Goal: Use online tool/utility: Utilize a website feature to perform a specific function

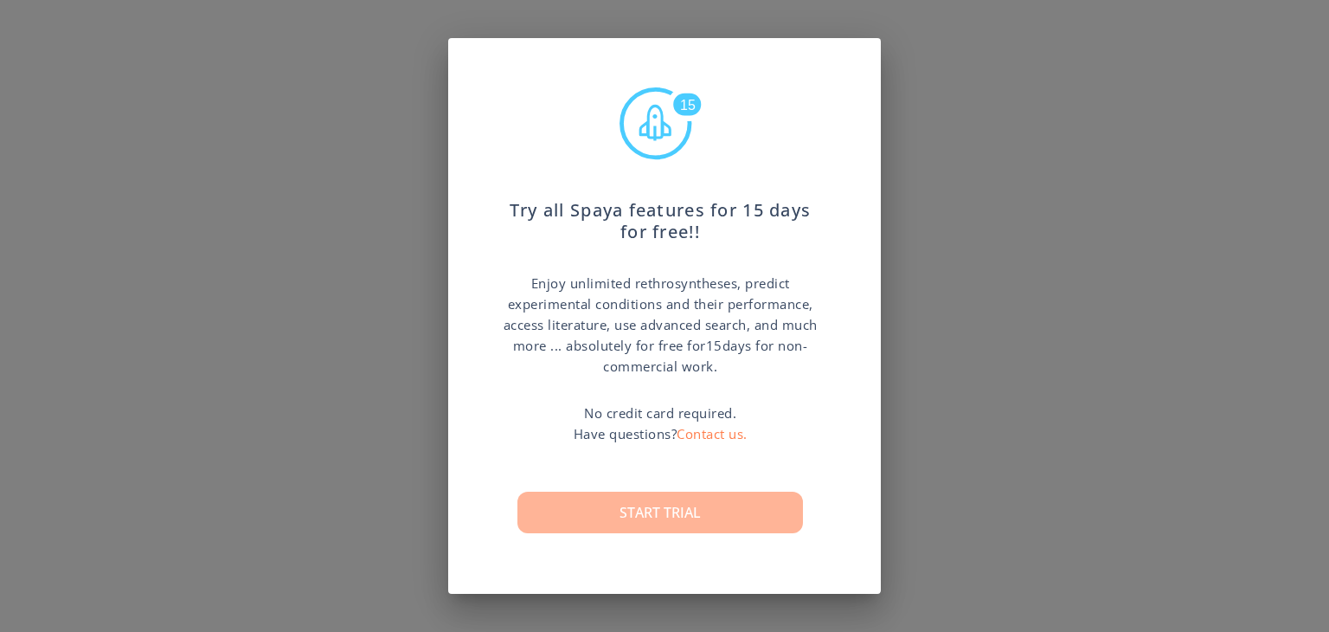
click at [730, 517] on button "Start trial" at bounding box center [661, 513] width 286 height 42
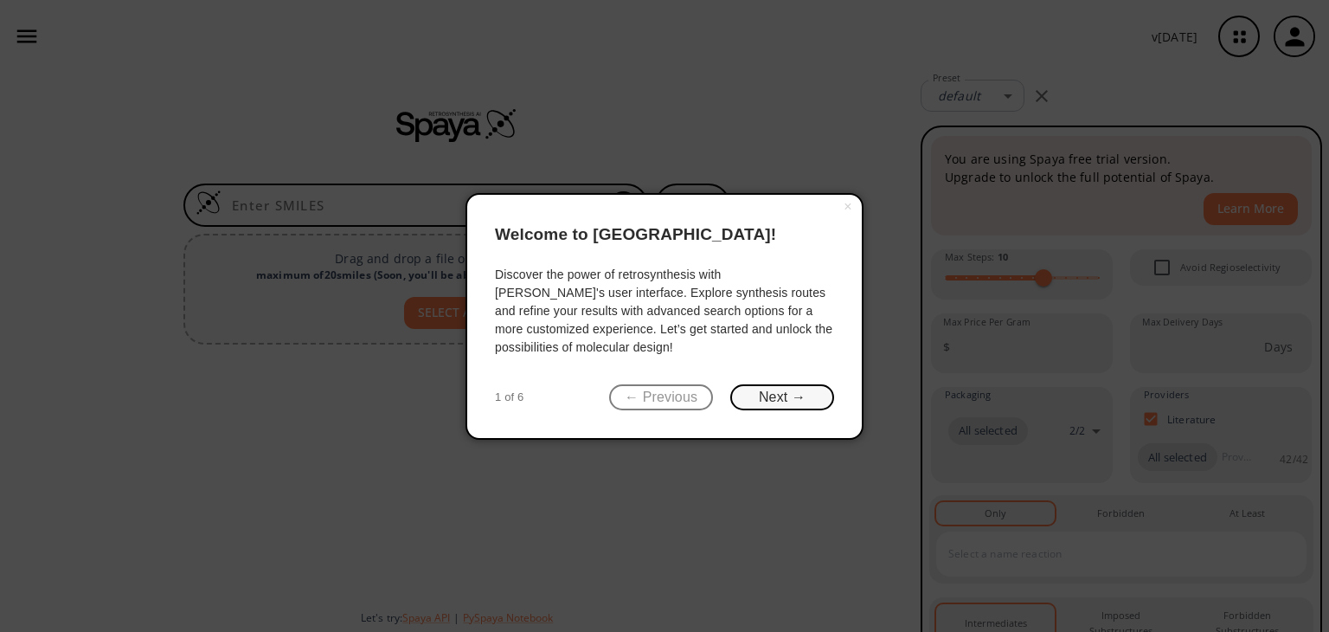
click at [786, 399] on button "Next →" at bounding box center [782, 397] width 104 height 27
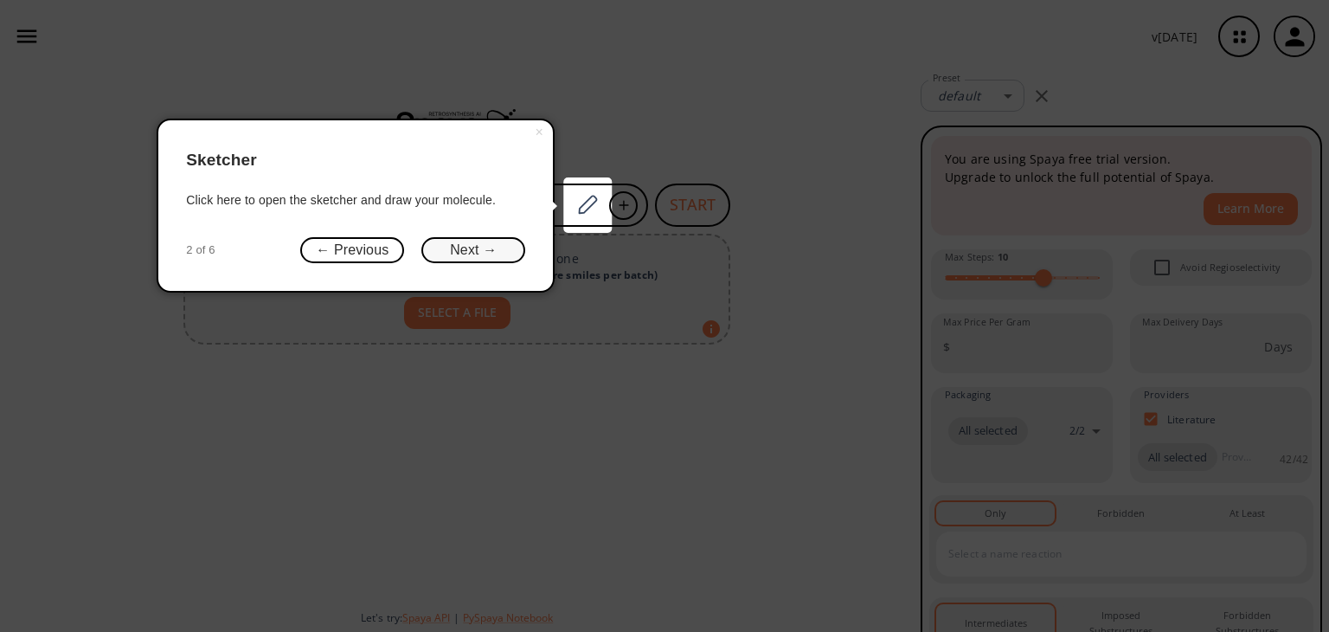
click at [462, 254] on button "Next →" at bounding box center [473, 250] width 104 height 27
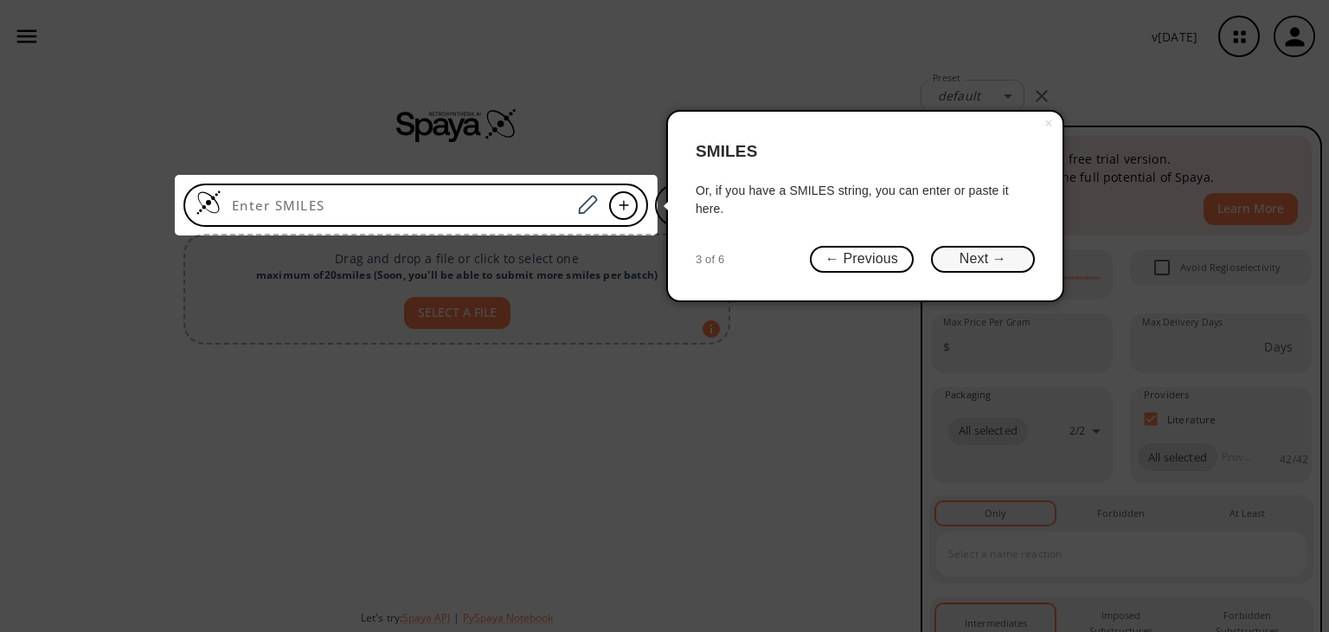
click at [976, 254] on button "Next →" at bounding box center [983, 259] width 104 height 27
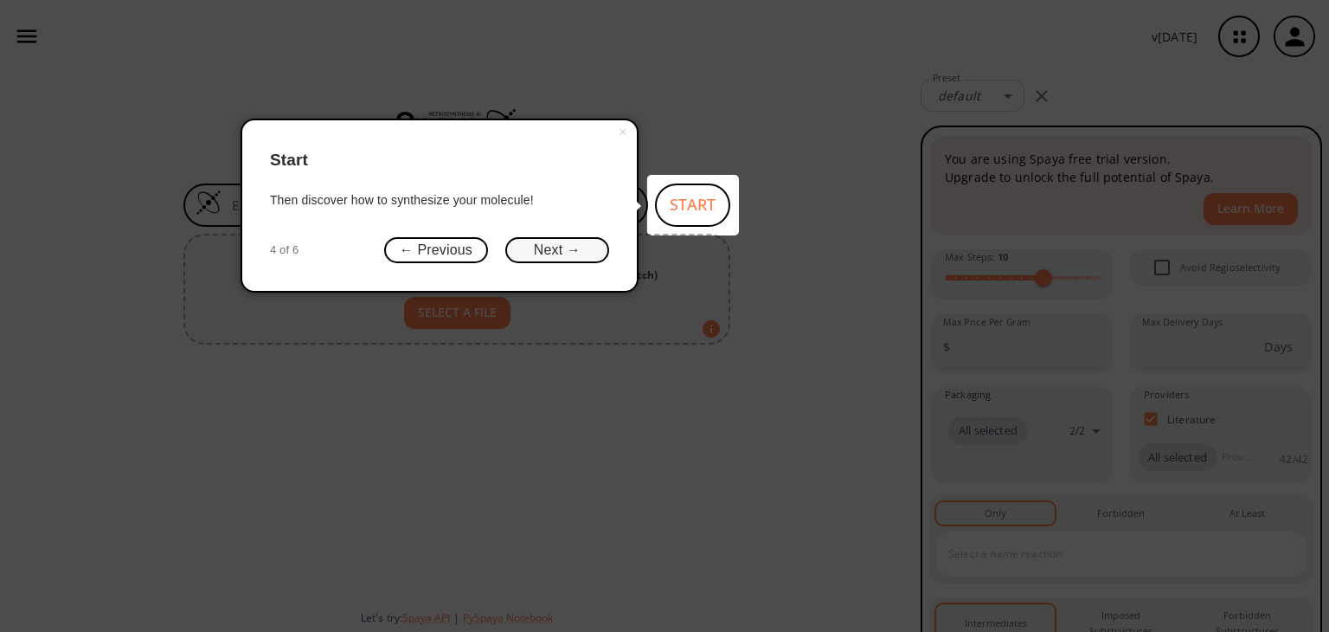
click at [558, 246] on button "Next →" at bounding box center [557, 250] width 104 height 27
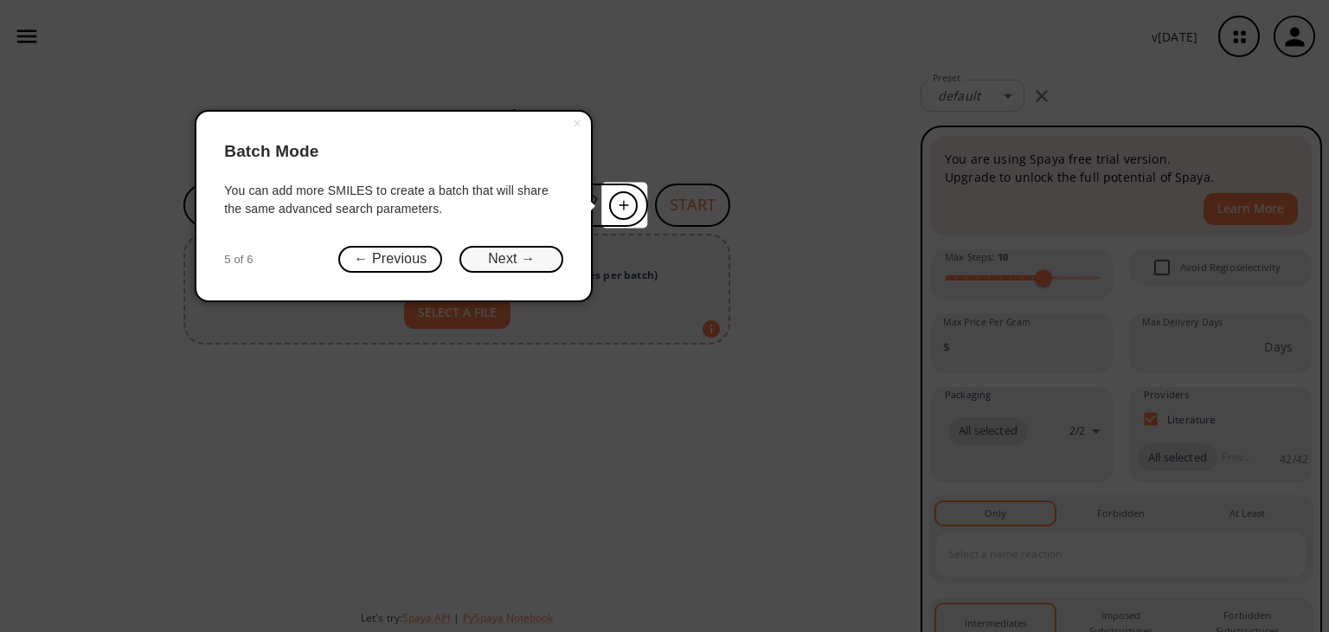
click at [505, 254] on button "Next →" at bounding box center [512, 259] width 104 height 27
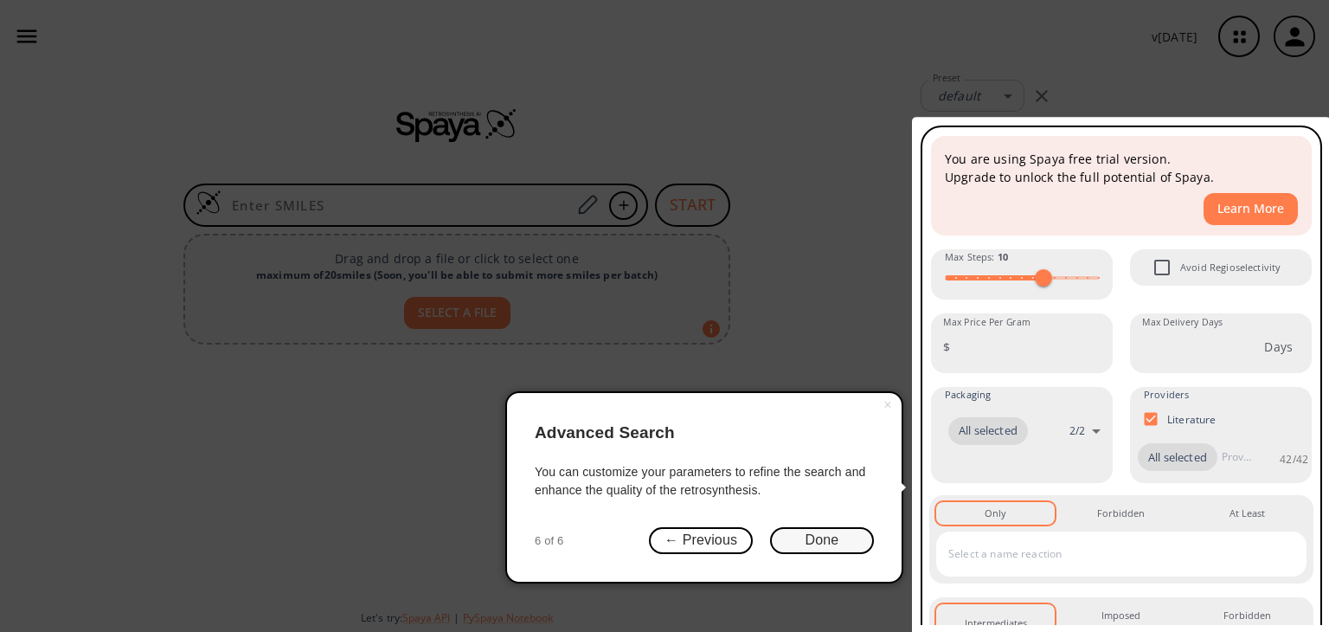
click at [827, 544] on button "Done" at bounding box center [822, 540] width 104 height 27
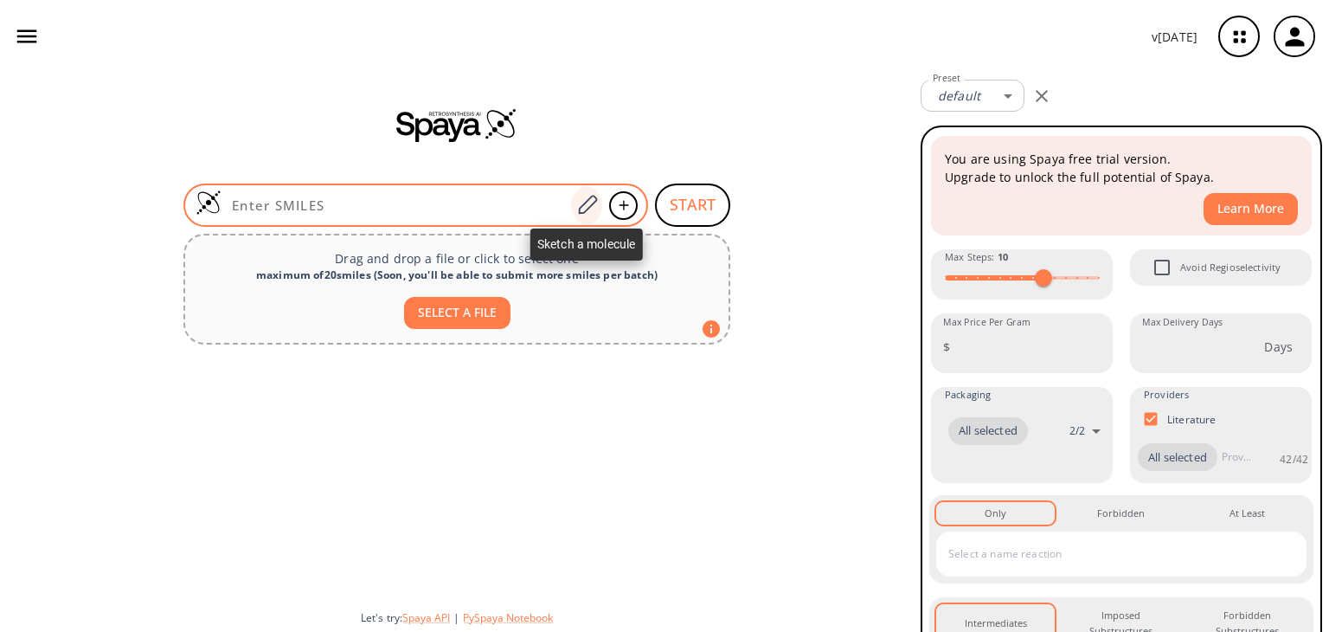
click at [582, 210] on icon at bounding box center [587, 205] width 23 height 23
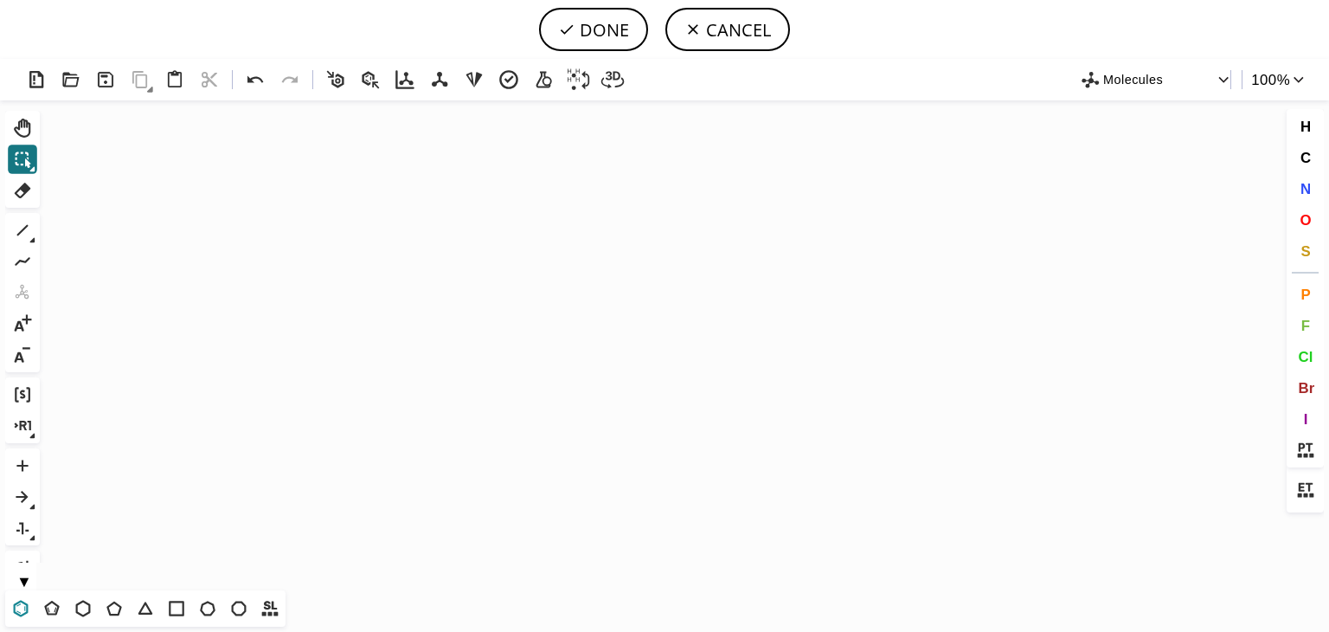
click at [26, 612] on icon at bounding box center [21, 608] width 15 height 16
click at [420, 376] on icon "Created with [PERSON_NAME] 2.3.0" at bounding box center [665, 345] width 1236 height 490
drag, startPoint x: 109, startPoint y: 607, endPoint x: 236, endPoint y: 536, distance: 145.7
click at [111, 604] on icon at bounding box center [114, 608] width 23 height 23
click at [23, 233] on icon at bounding box center [22, 230] width 23 height 23
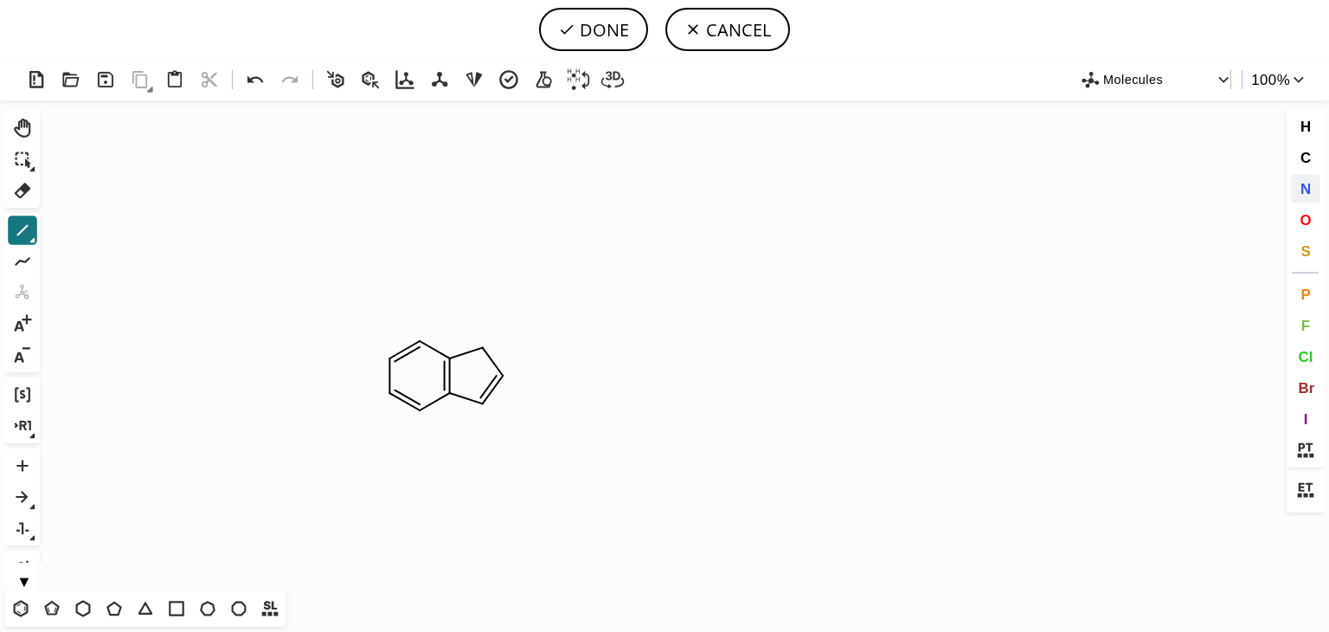
drag, startPoint x: 1306, startPoint y: 190, endPoint x: 1297, endPoint y: 187, distance: 9.3
click at [1305, 186] on span "N" at bounding box center [1305, 188] width 10 height 16
click at [486, 408] on tspan "N" at bounding box center [486, 408] width 9 height 13
click at [486, 353] on tspan "N" at bounding box center [488, 353] width 9 height 13
click at [14, 233] on icon at bounding box center [22, 230] width 23 height 23
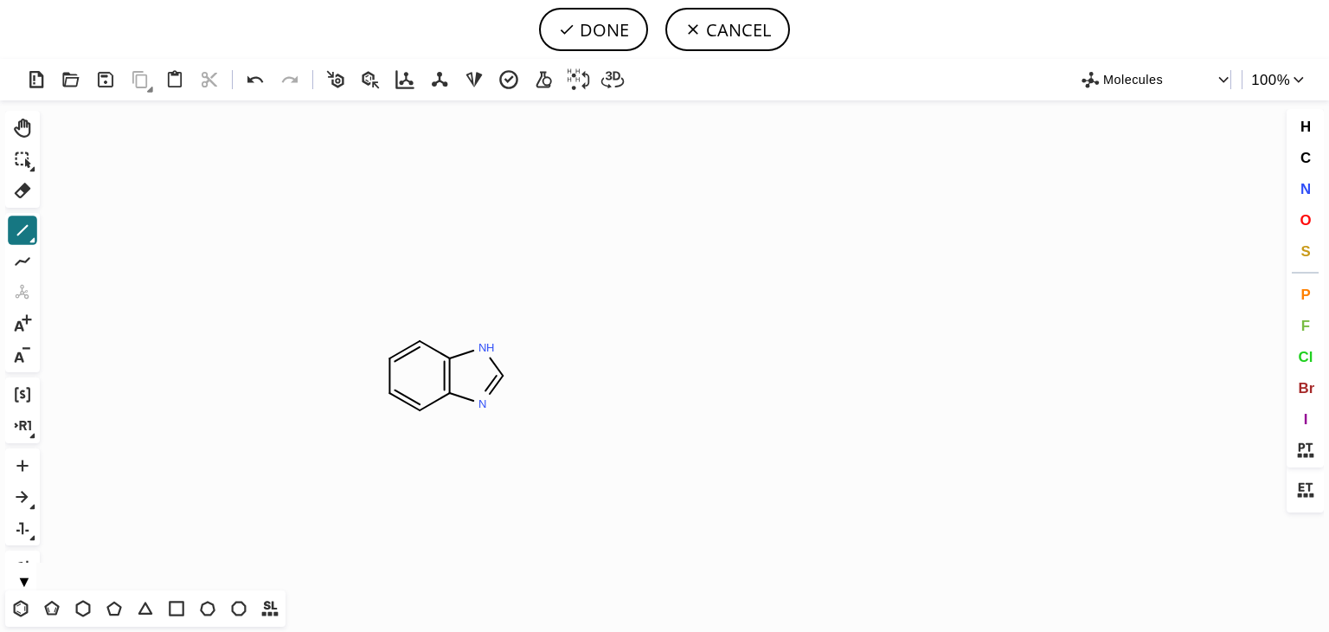
drag, startPoint x: 477, startPoint y: 350, endPoint x: 499, endPoint y: 340, distance: 23.6
click at [1302, 222] on span "O" at bounding box center [1305, 219] width 11 height 16
click at [540, 279] on tspan "O" at bounding box center [540, 279] width 9 height 13
click at [34, 226] on button "1" at bounding box center [22, 230] width 29 height 29
click at [84, 604] on icon at bounding box center [83, 608] width 23 height 23
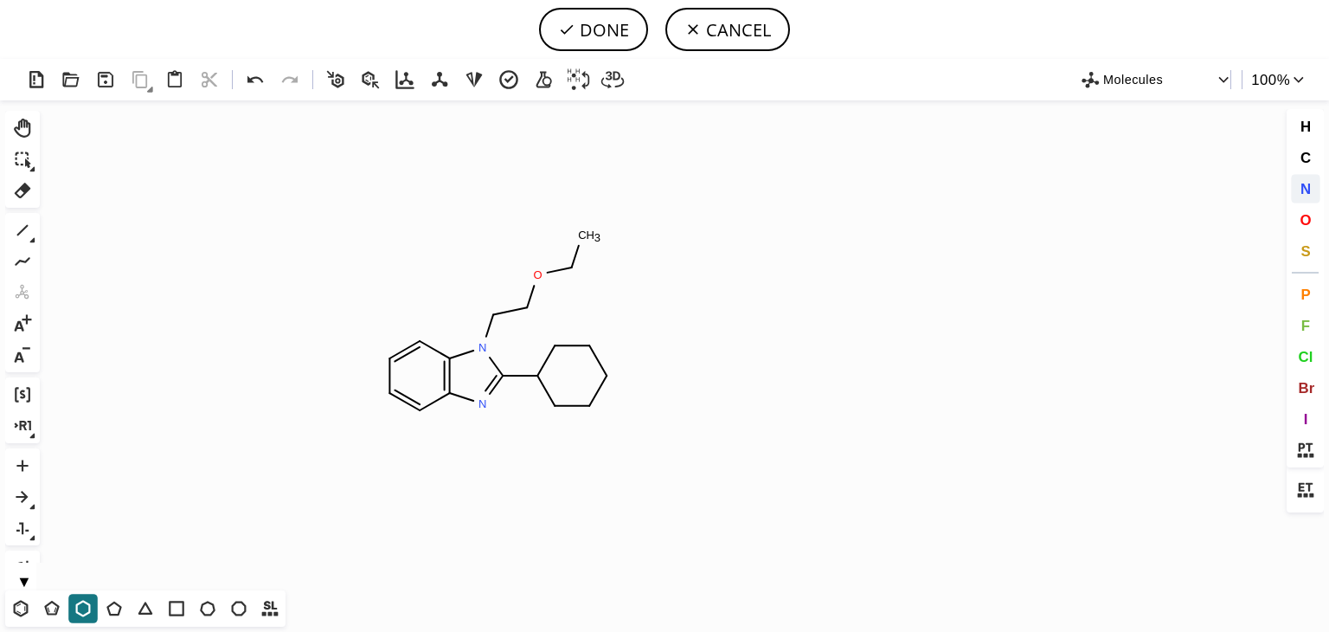
click at [1304, 188] on span "N" at bounding box center [1305, 188] width 10 height 16
click at [606, 378] on tspan "N" at bounding box center [605, 378] width 9 height 13
click at [16, 235] on icon at bounding box center [22, 230] width 23 height 23
click at [23, 266] on icon at bounding box center [22, 261] width 23 height 23
drag, startPoint x: 605, startPoint y: 369, endPoint x: 749, endPoint y: 353, distance: 144.5
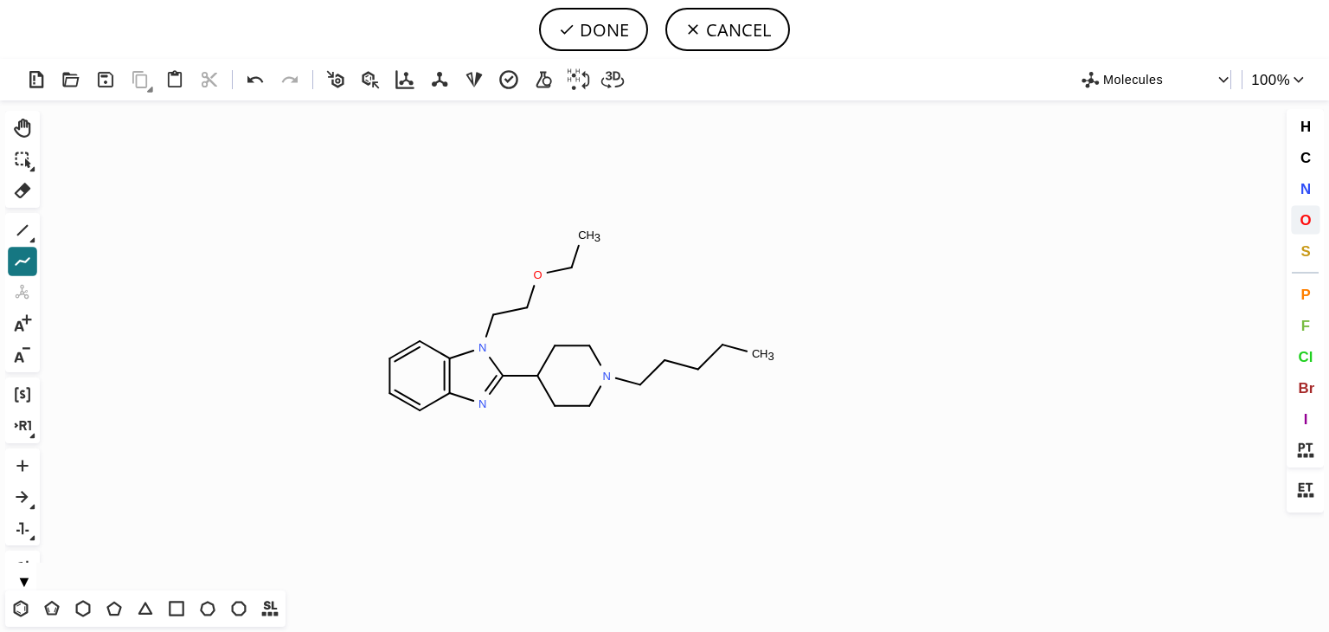
drag, startPoint x: 1309, startPoint y: 219, endPoint x: 1291, endPoint y: 215, distance: 17.8
click at [1308, 219] on span "O" at bounding box center [1305, 219] width 11 height 16
drag, startPoint x: 698, startPoint y: 366, endPoint x: 721, endPoint y: 374, distance: 23.8
click at [700, 367] on tspan "O" at bounding box center [698, 366] width 9 height 13
click at [623, 29] on button "DONE" at bounding box center [593, 29] width 109 height 43
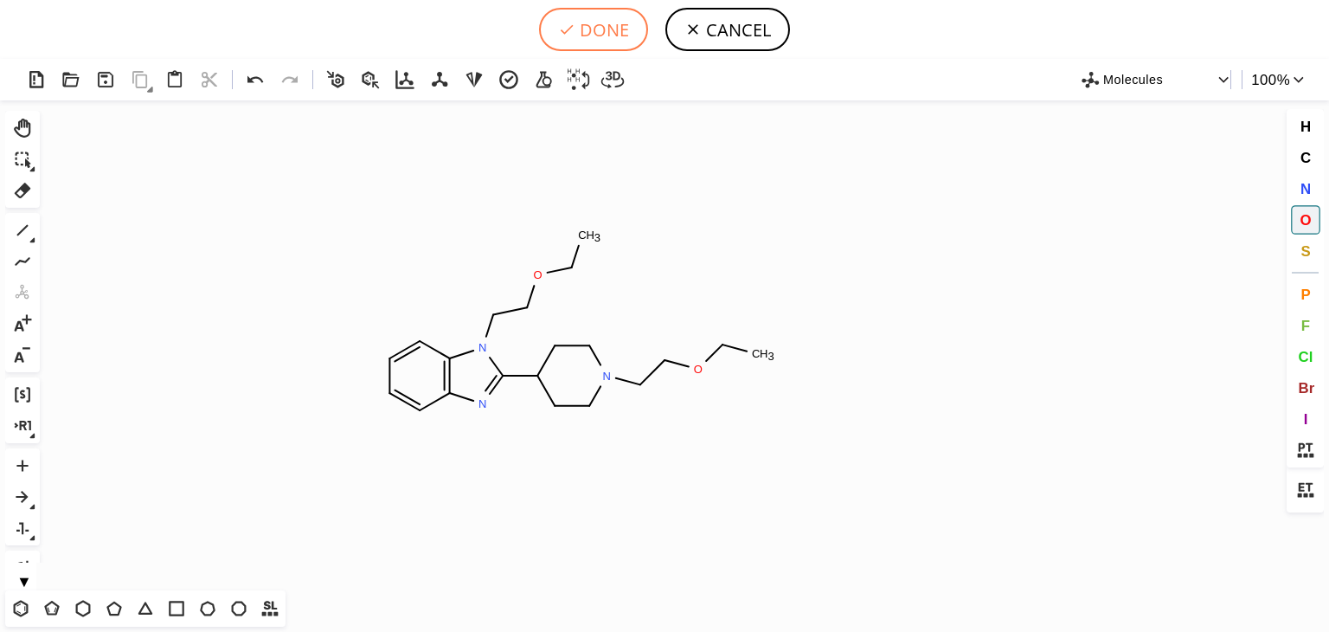
type input "C1C=CC2N=C(C3CCN(CCOCC)CC3)N(CCOCC)C=2C=1"
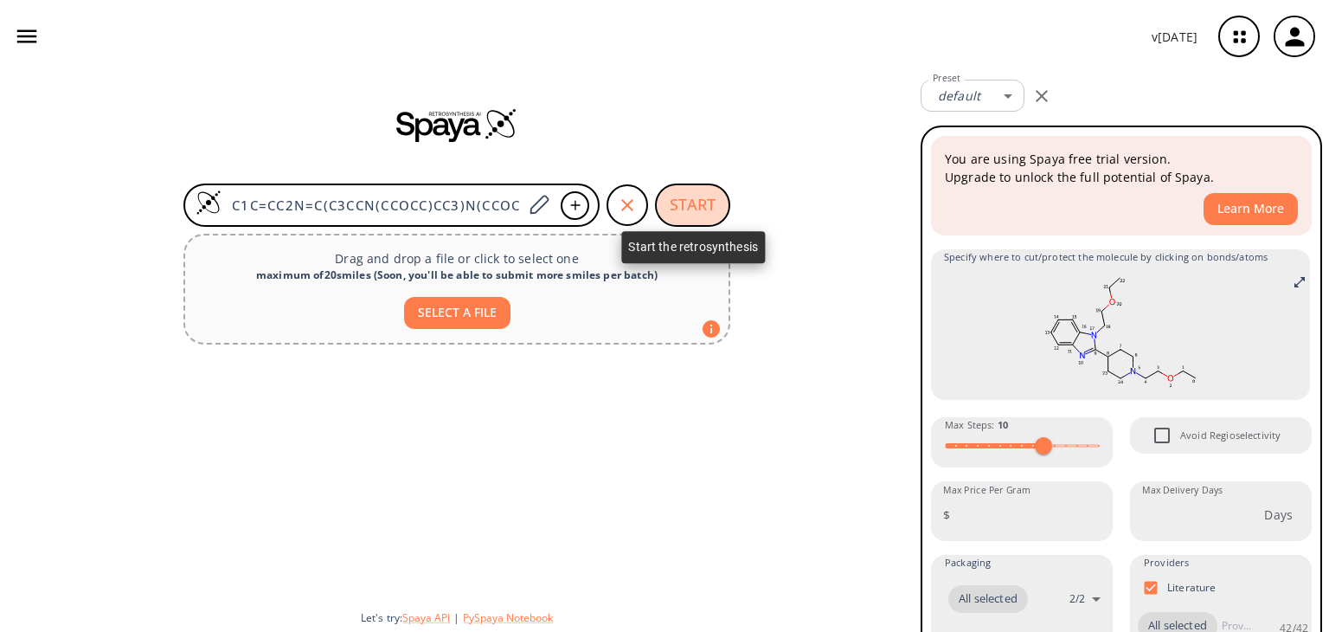
click at [710, 205] on button "START" at bounding box center [692, 204] width 75 height 43
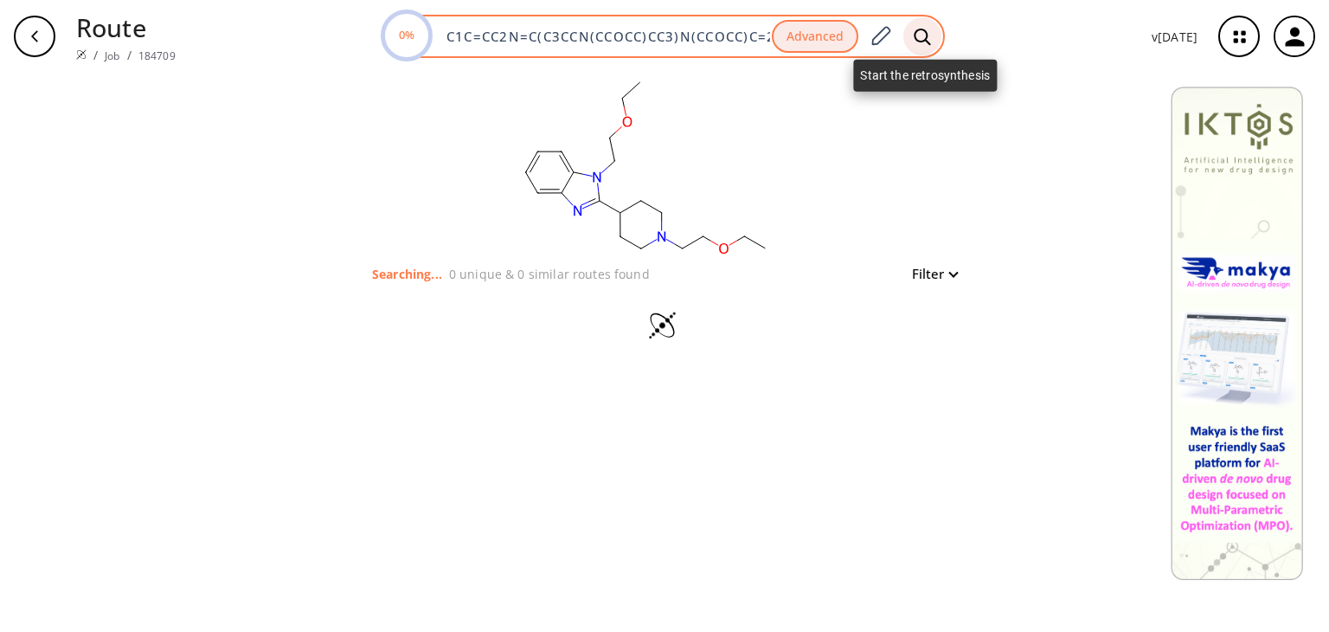
click at [923, 39] on icon at bounding box center [922, 37] width 17 height 18
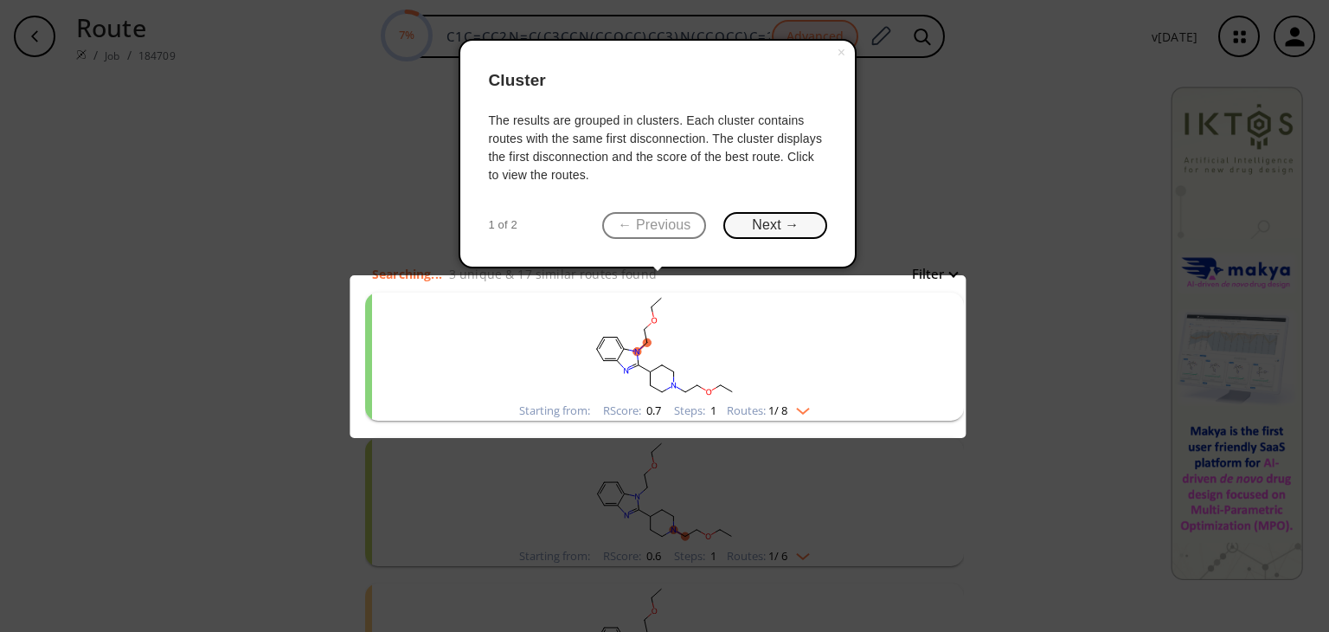
click at [781, 233] on button "Next →" at bounding box center [776, 225] width 104 height 27
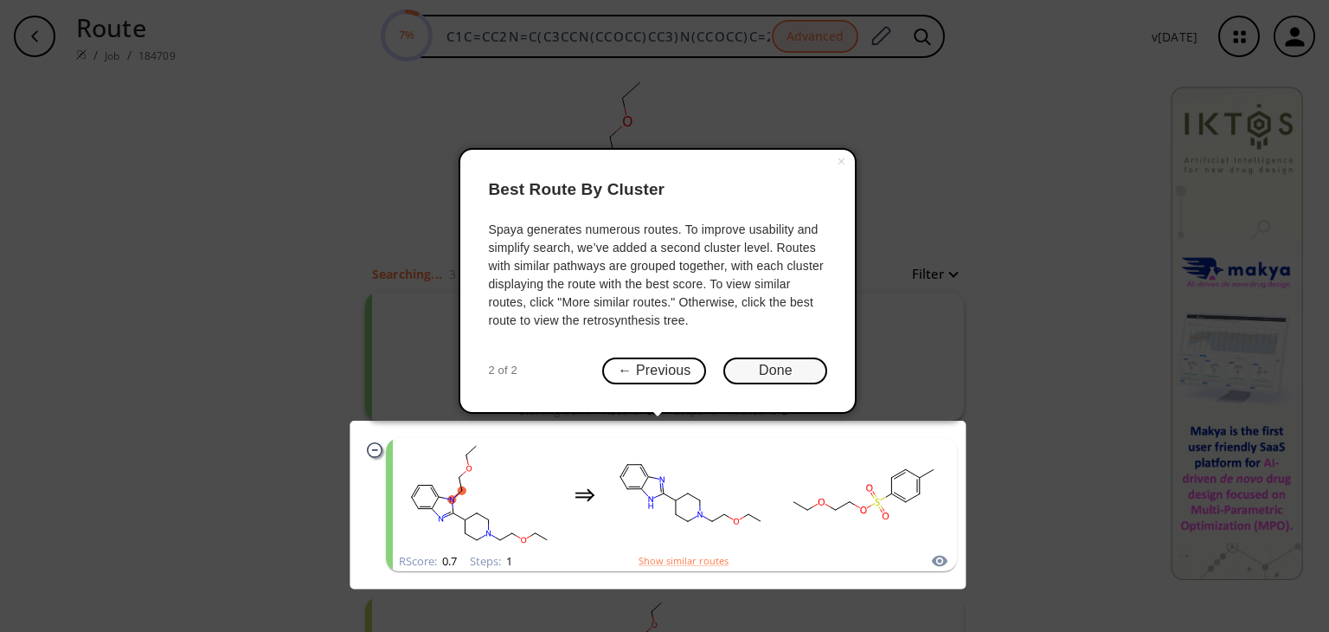
click at [769, 365] on button "Done" at bounding box center [776, 370] width 104 height 27
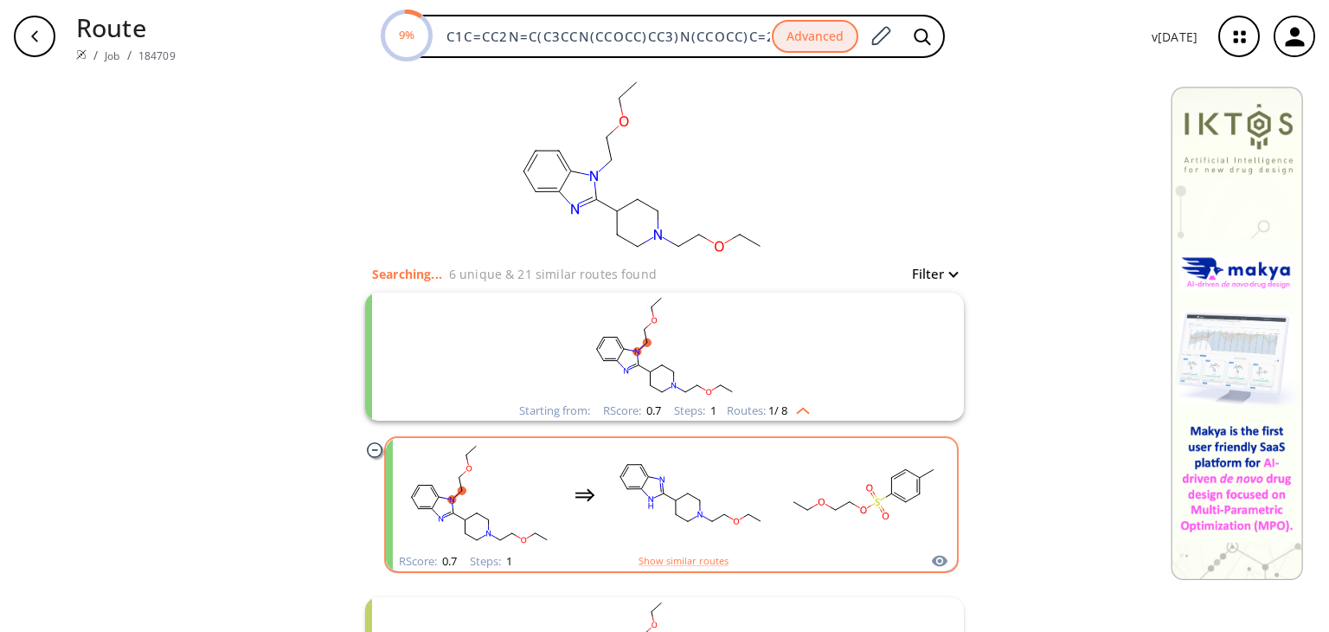
click at [727, 483] on rect "clusters" at bounding box center [691, 495] width 156 height 108
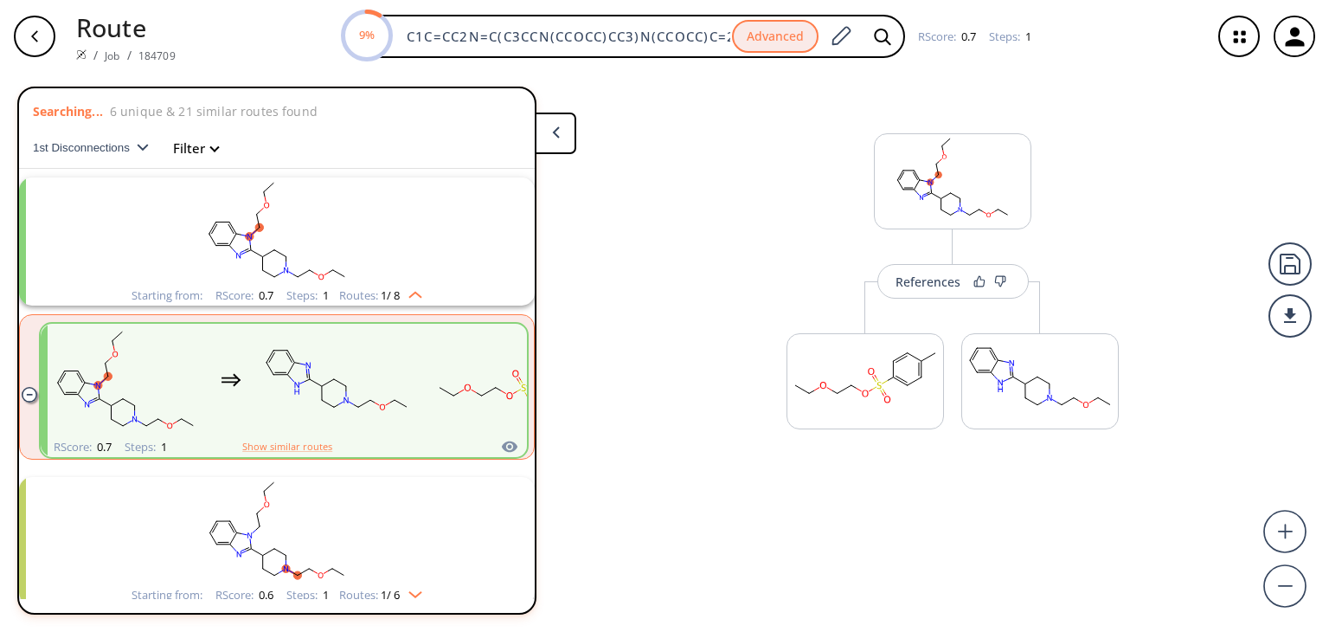
scroll to position [38, 0]
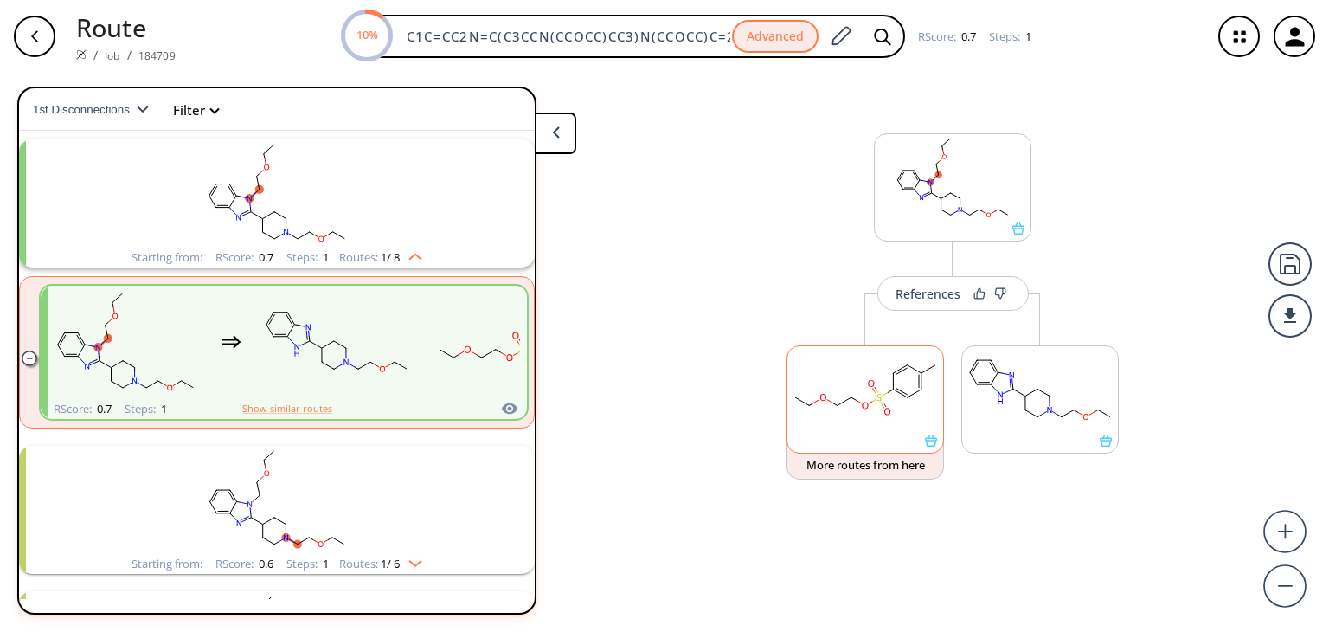
click at [879, 392] on rect at bounding box center [866, 390] width 156 height 88
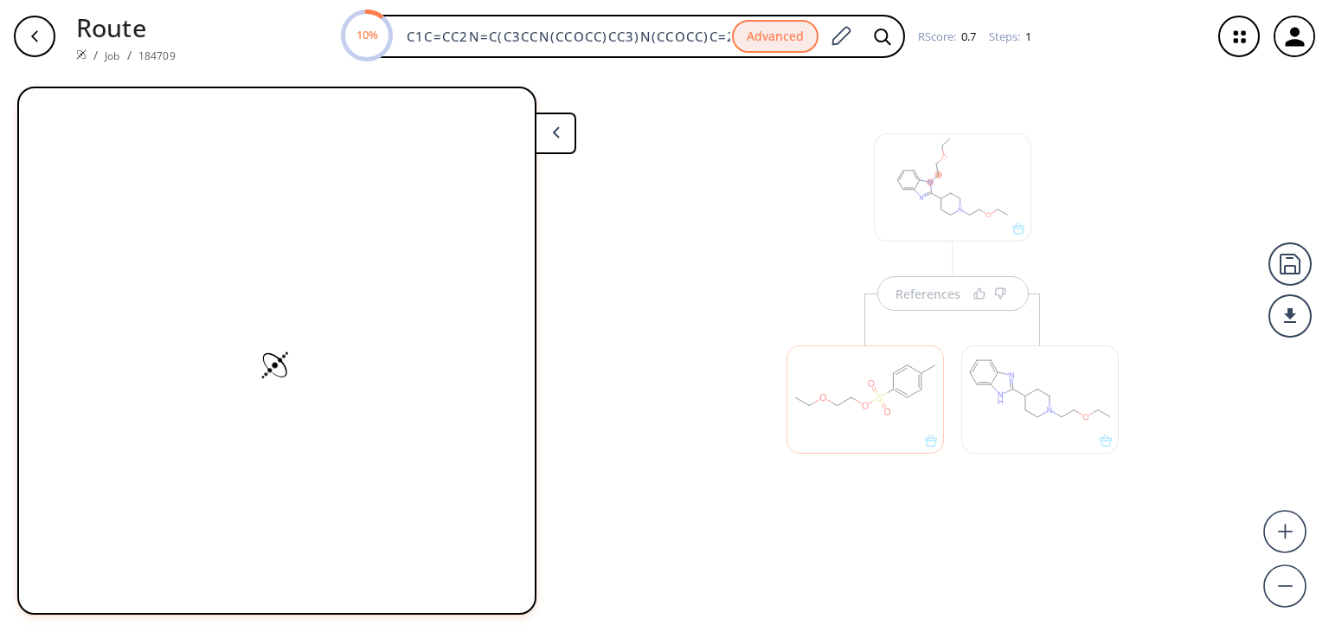
scroll to position [0, 0]
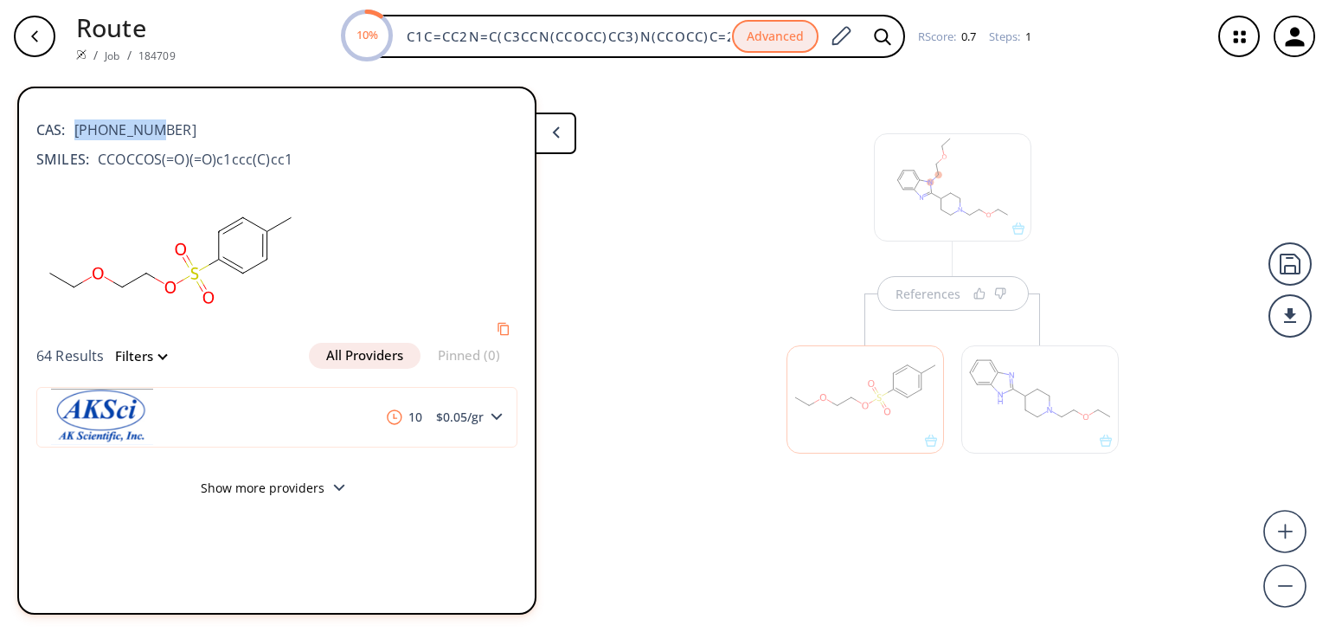
drag, startPoint x: 158, startPoint y: 132, endPoint x: 71, endPoint y: 135, distance: 87.5
click at [71, 135] on div "CAS: [PHONE_NUMBER]" at bounding box center [276, 121] width 481 height 38
copy span "[PHONE_NUMBER]"
click at [940, 299] on div at bounding box center [865, 390] width 175 height 195
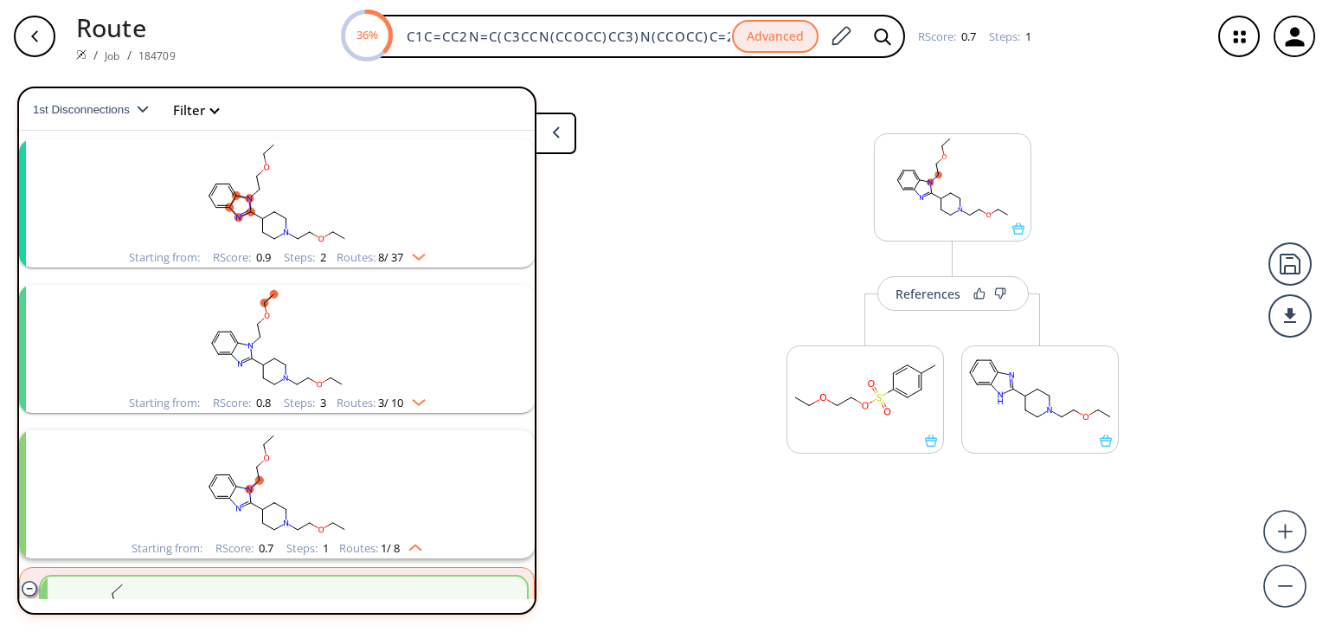
click at [940, 299] on div "References" at bounding box center [928, 293] width 65 height 11
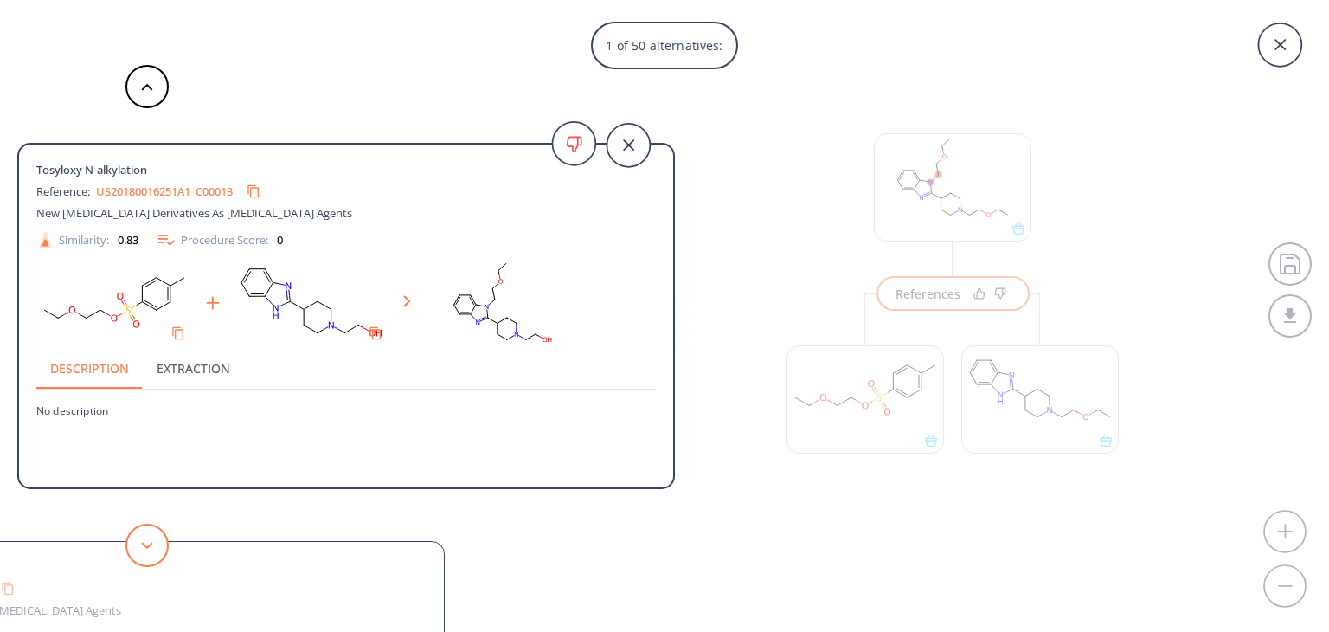
click at [156, 541] on button at bounding box center [146, 545] width 43 height 43
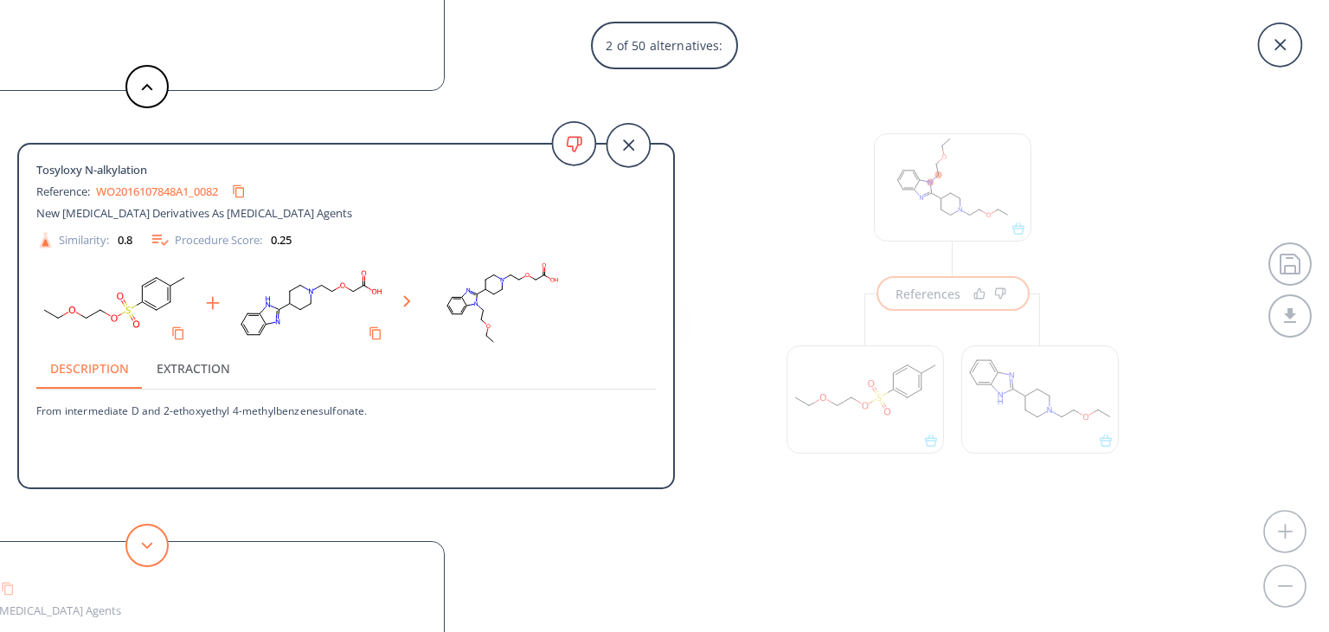
click at [156, 541] on button at bounding box center [146, 545] width 43 height 43
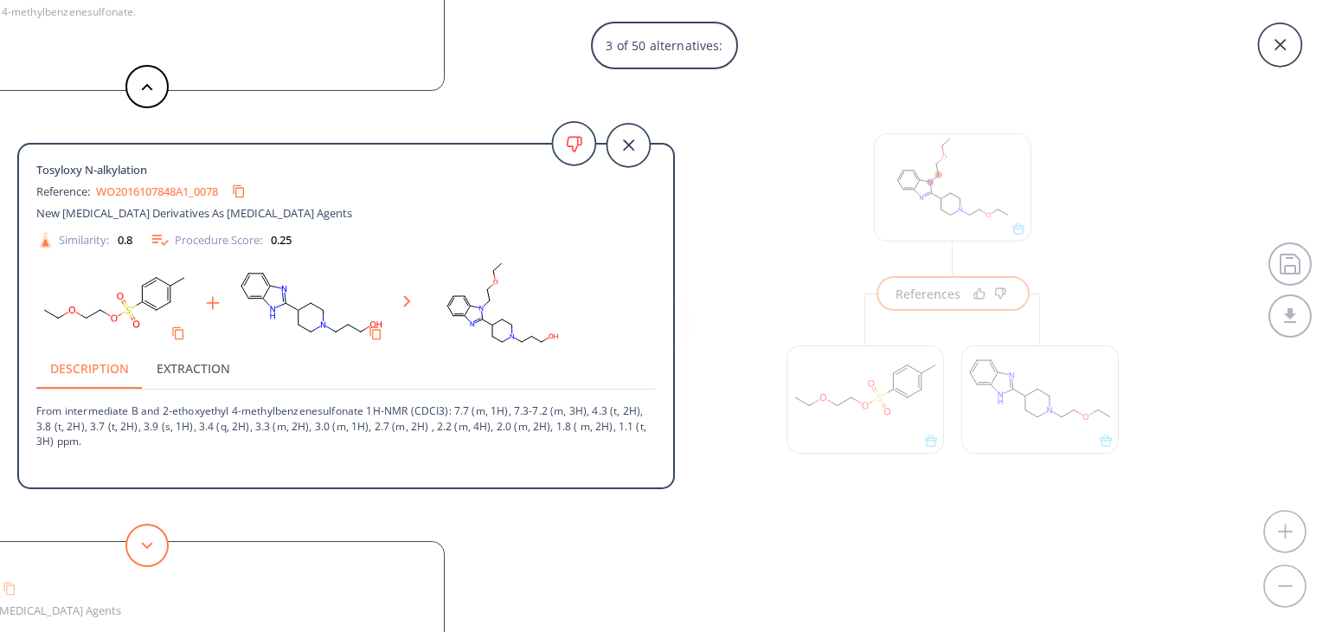
click at [156, 541] on button at bounding box center [146, 545] width 43 height 43
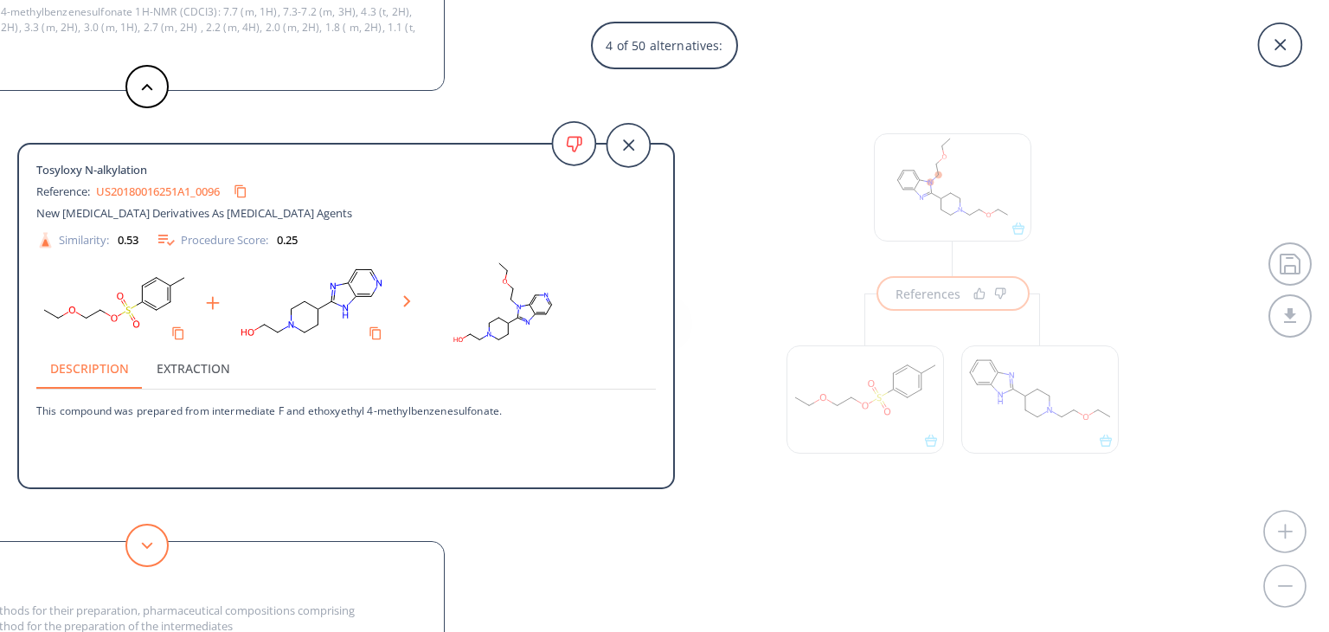
click at [156, 541] on button at bounding box center [146, 545] width 43 height 43
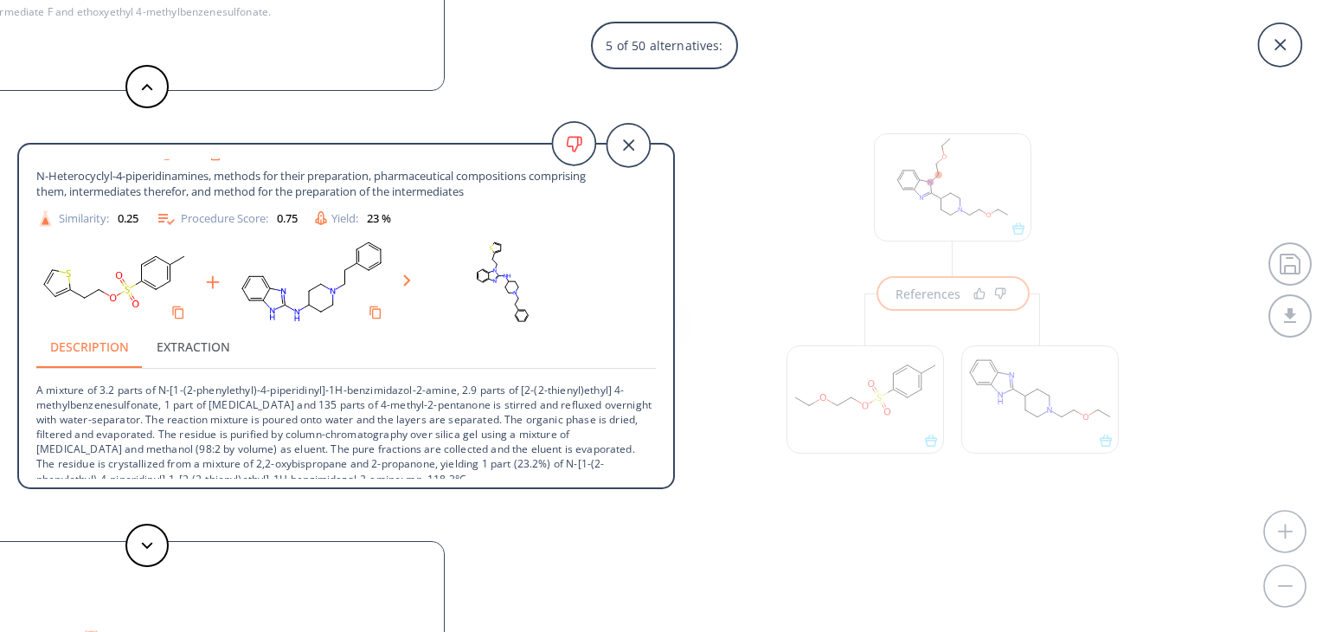
scroll to position [48, 0]
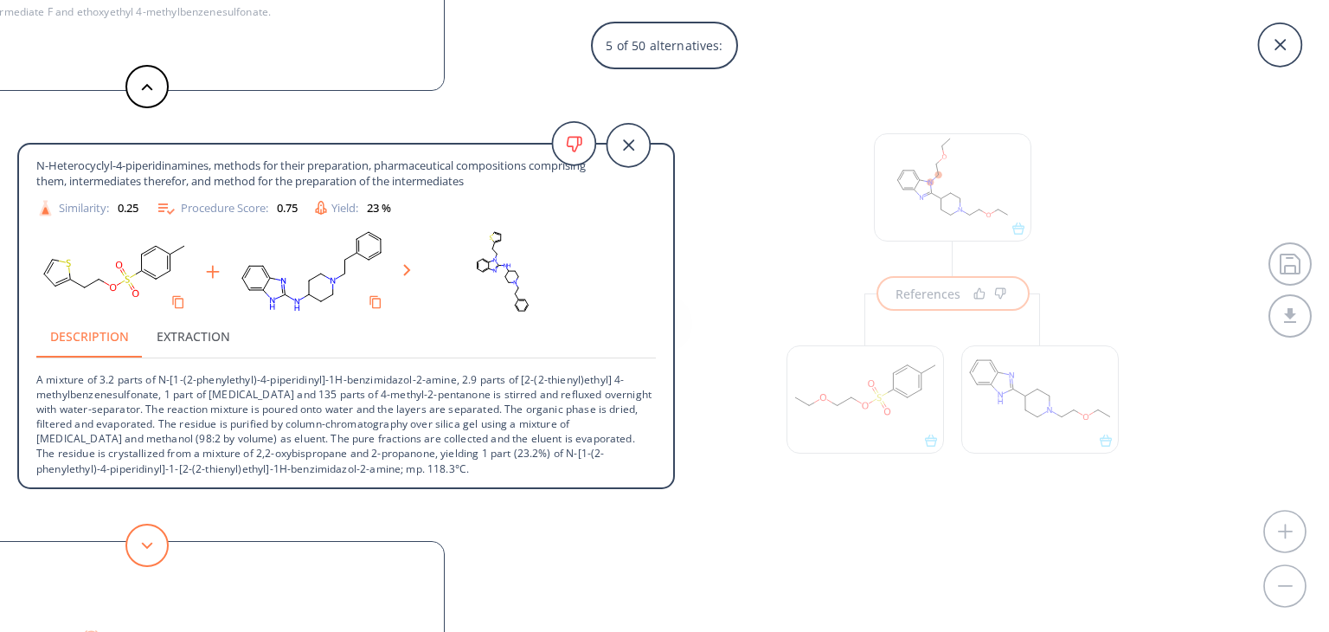
click at [142, 535] on button at bounding box center [146, 545] width 43 height 43
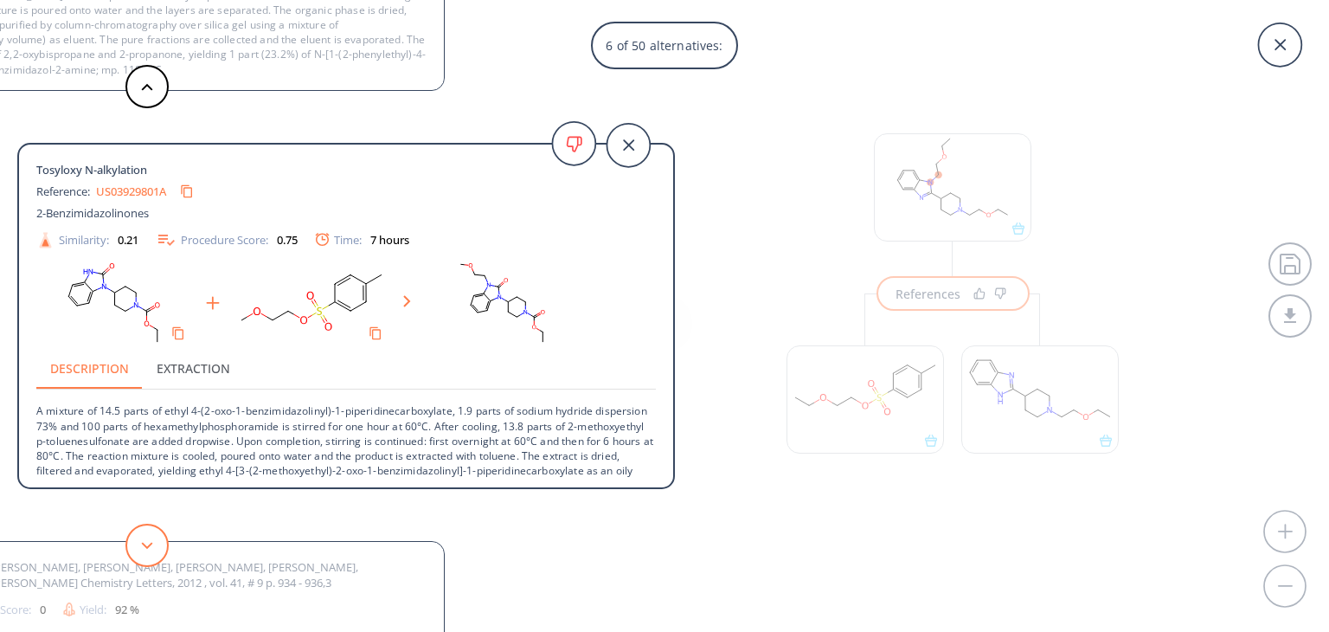
click at [156, 537] on button at bounding box center [146, 545] width 43 height 43
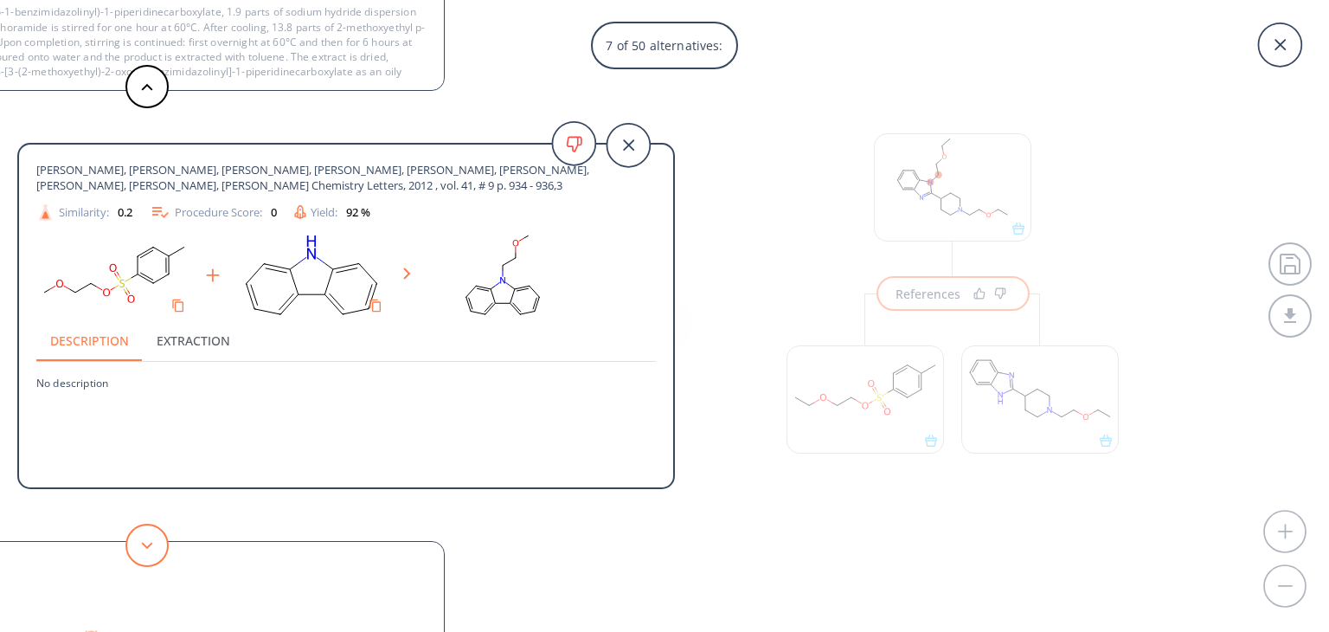
click at [149, 547] on icon at bounding box center [147, 546] width 12 height 8
